Goal: Transaction & Acquisition: Purchase product/service

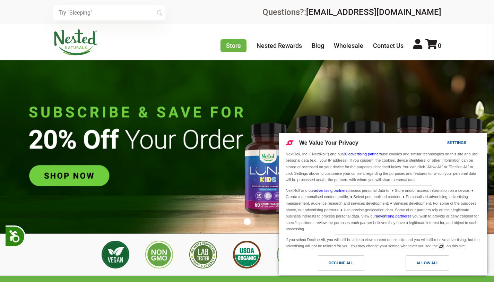
scroll to position [0, 243]
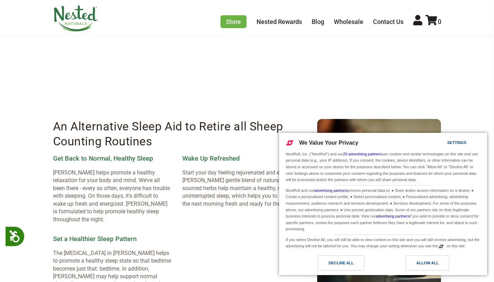
scroll to position [846, 0]
